Goal: Information Seeking & Learning: Learn about a topic

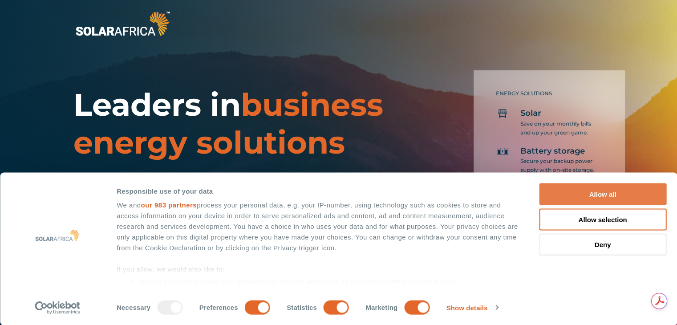
click at [585, 196] on button "Allow all" at bounding box center [602, 194] width 127 height 22
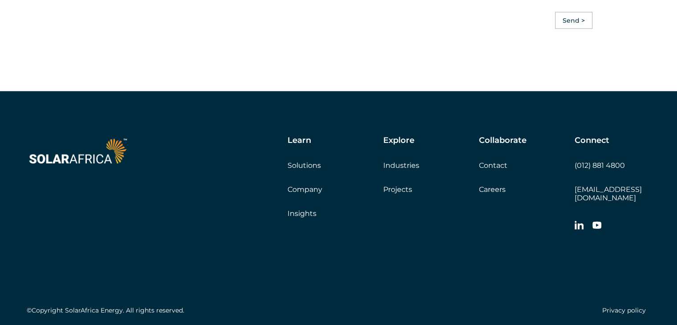
scroll to position [2557, 0]
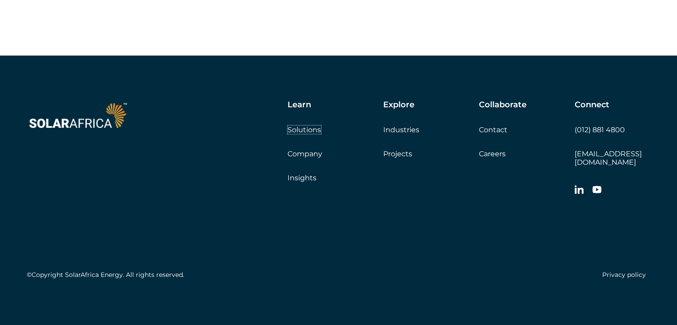
click at [301, 134] on link "Solutions" at bounding box center [303, 129] width 33 height 8
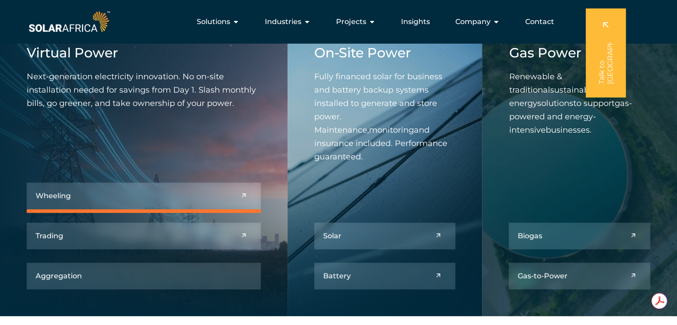
click at [228, 198] on link at bounding box center [144, 195] width 234 height 27
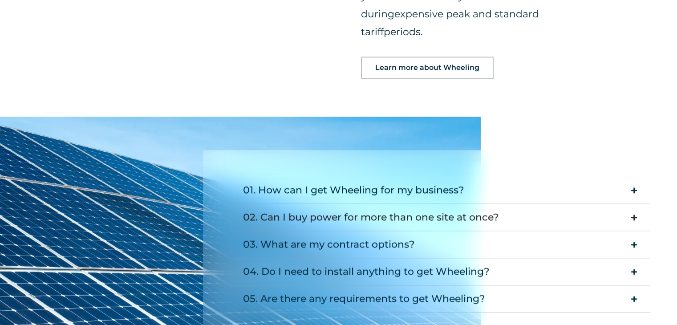
scroll to position [1068, 0]
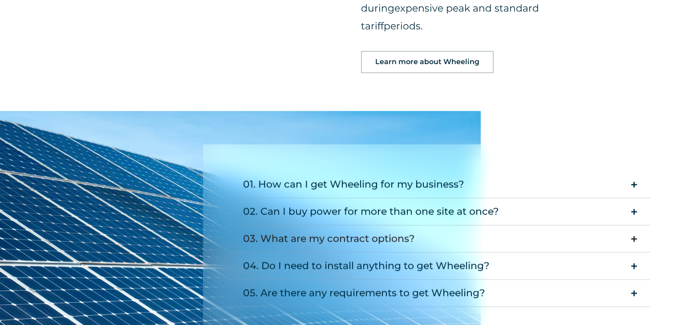
click at [397, 230] on div "03. What are my contract options?" at bounding box center [329, 239] width 172 height 18
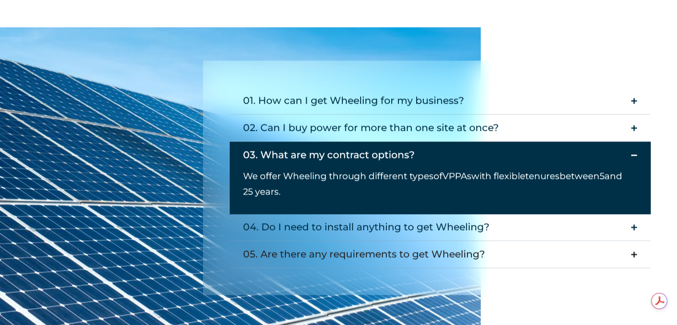
scroll to position [1157, 0]
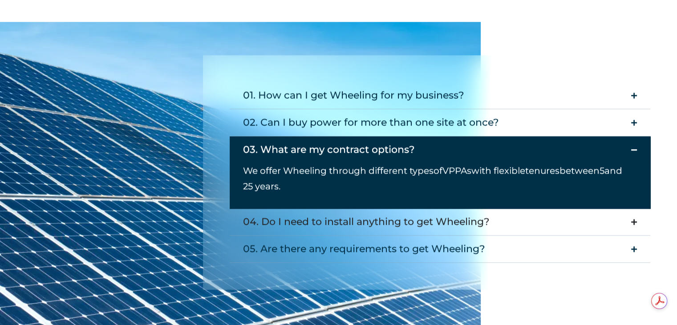
click at [460, 213] on div "04. Do I need to install anything to get Wheeling?" at bounding box center [366, 222] width 246 height 18
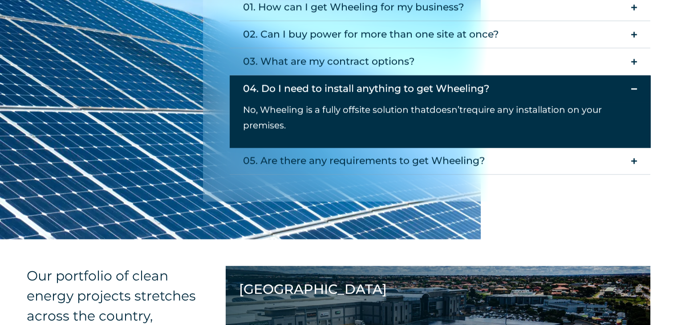
scroll to position [1246, 0]
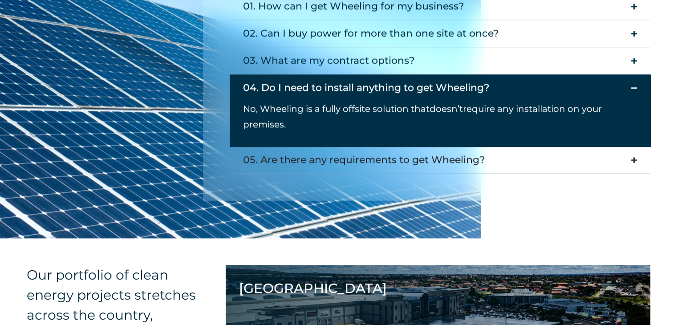
click at [446, 151] on div "05. Are there any requirements to get Wheeling?" at bounding box center [364, 160] width 242 height 18
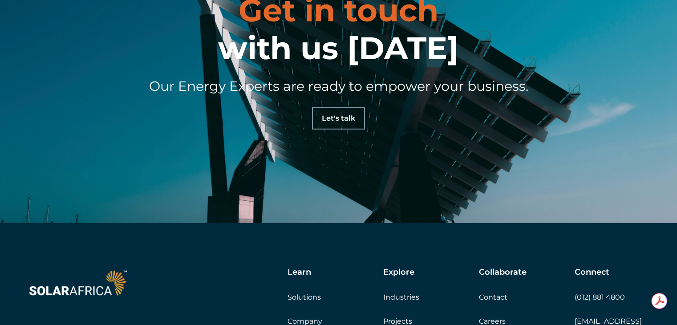
scroll to position [0, 0]
click at [293, 293] on link "Solutions" at bounding box center [303, 297] width 33 height 8
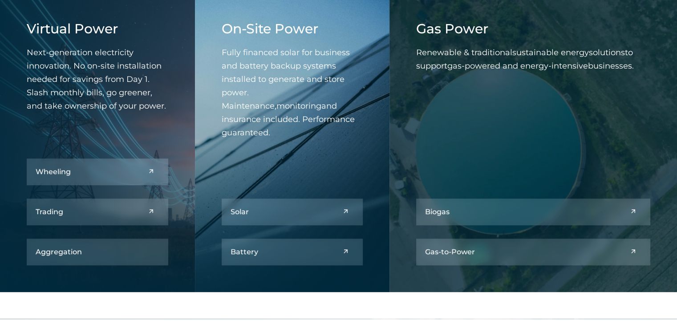
scroll to position [400, 0]
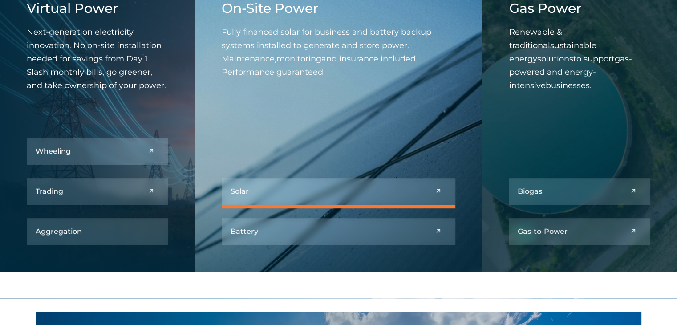
click at [390, 192] on link at bounding box center [339, 191] width 234 height 27
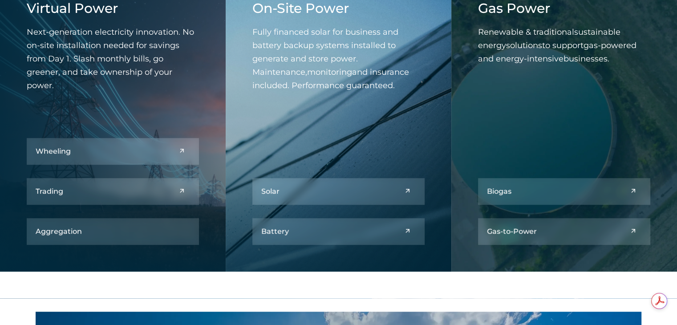
scroll to position [0, 0]
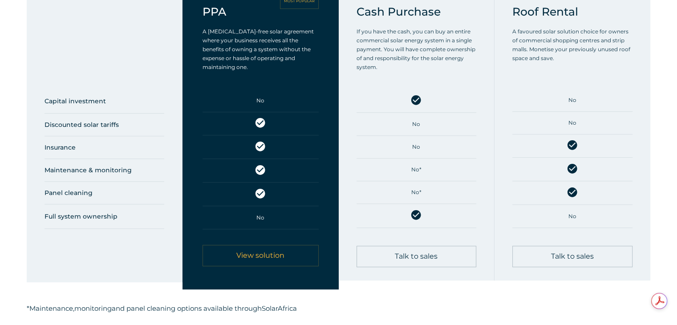
click at [270, 258] on span "View solution" at bounding box center [260, 255] width 48 height 7
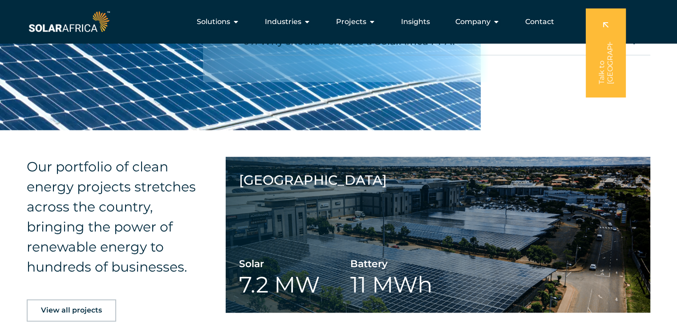
scroll to position [1068, 0]
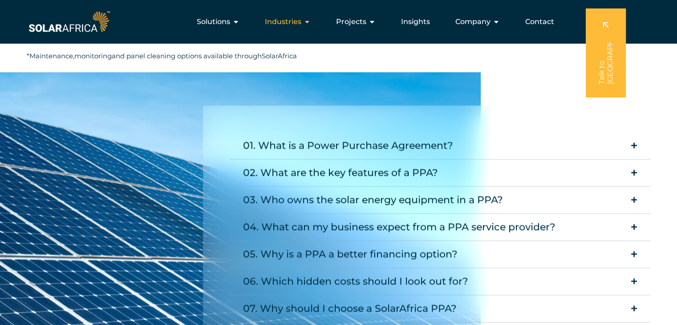
click at [301, 23] on span "Industries" at bounding box center [283, 21] width 36 height 11
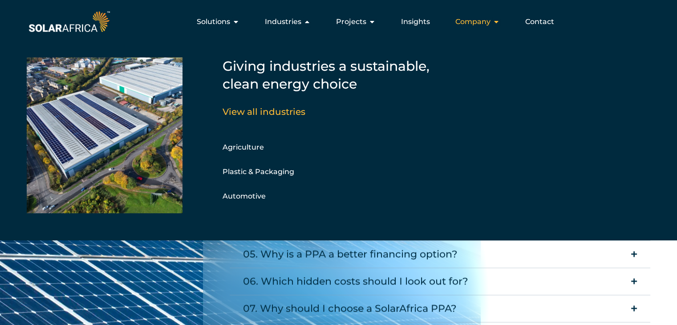
click at [488, 24] on span "Company" at bounding box center [472, 21] width 35 height 11
